Goal: Information Seeking & Learning: Learn about a topic

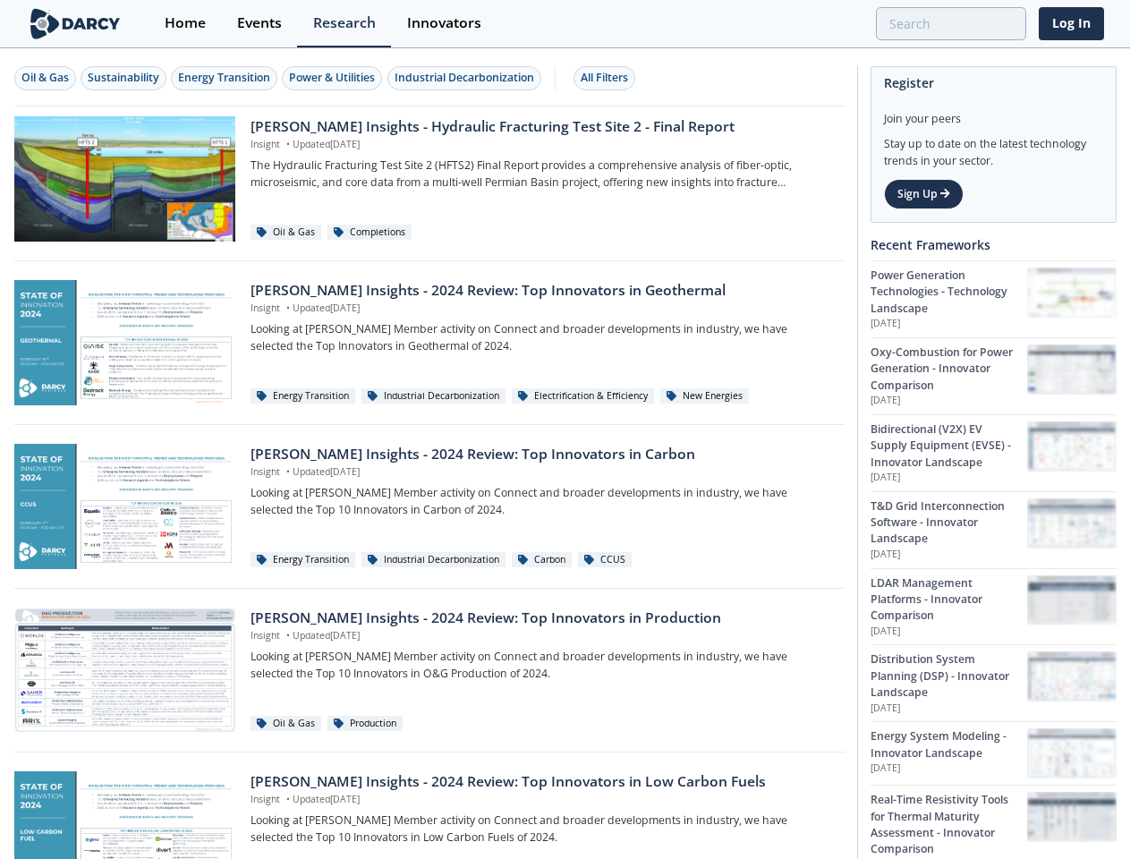
click at [46, 78] on div "Oil & Gas" at bounding box center [44, 78] width 47 height 16
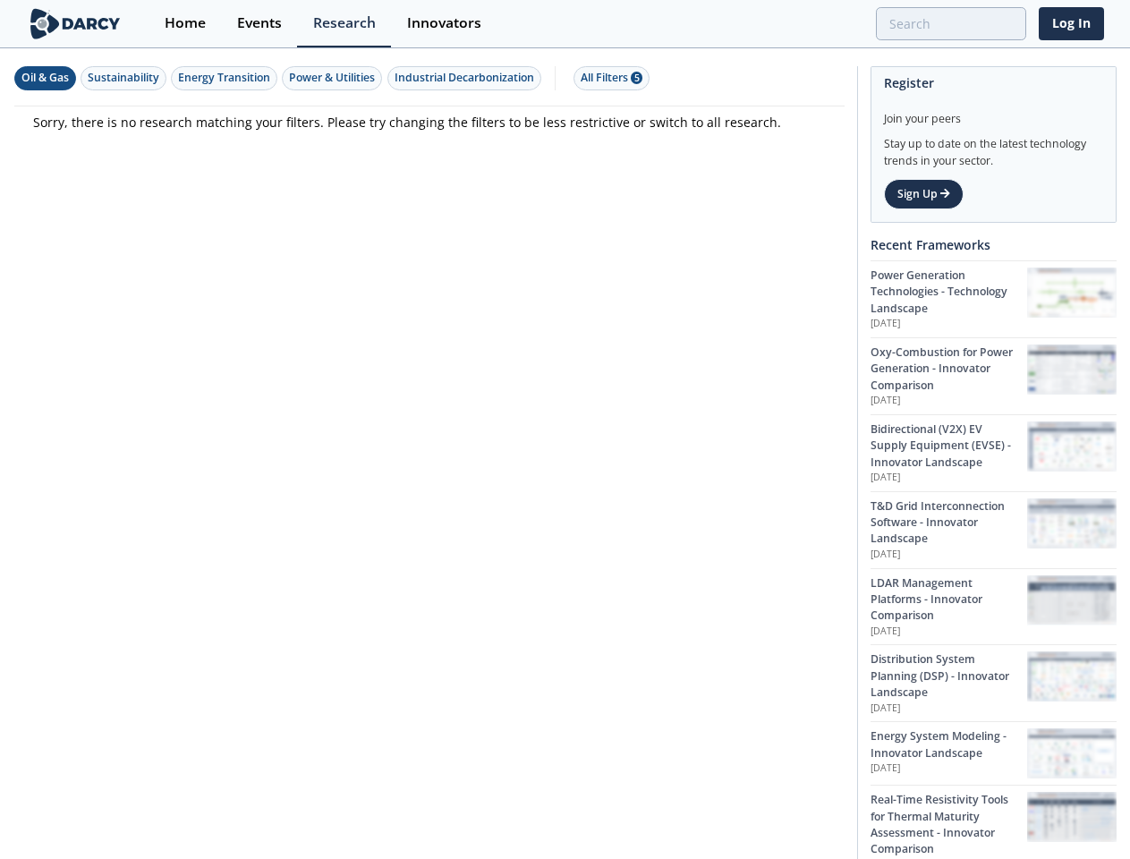
click at [124, 78] on div "Sustainability" at bounding box center [124, 78] width 72 height 16
click at [225, 78] on div "Energy Transition" at bounding box center [224, 78] width 92 height 16
click at [335, 78] on div "Power & Utilities" at bounding box center [332, 78] width 86 height 16
